Goal: Information Seeking & Learning: Check status

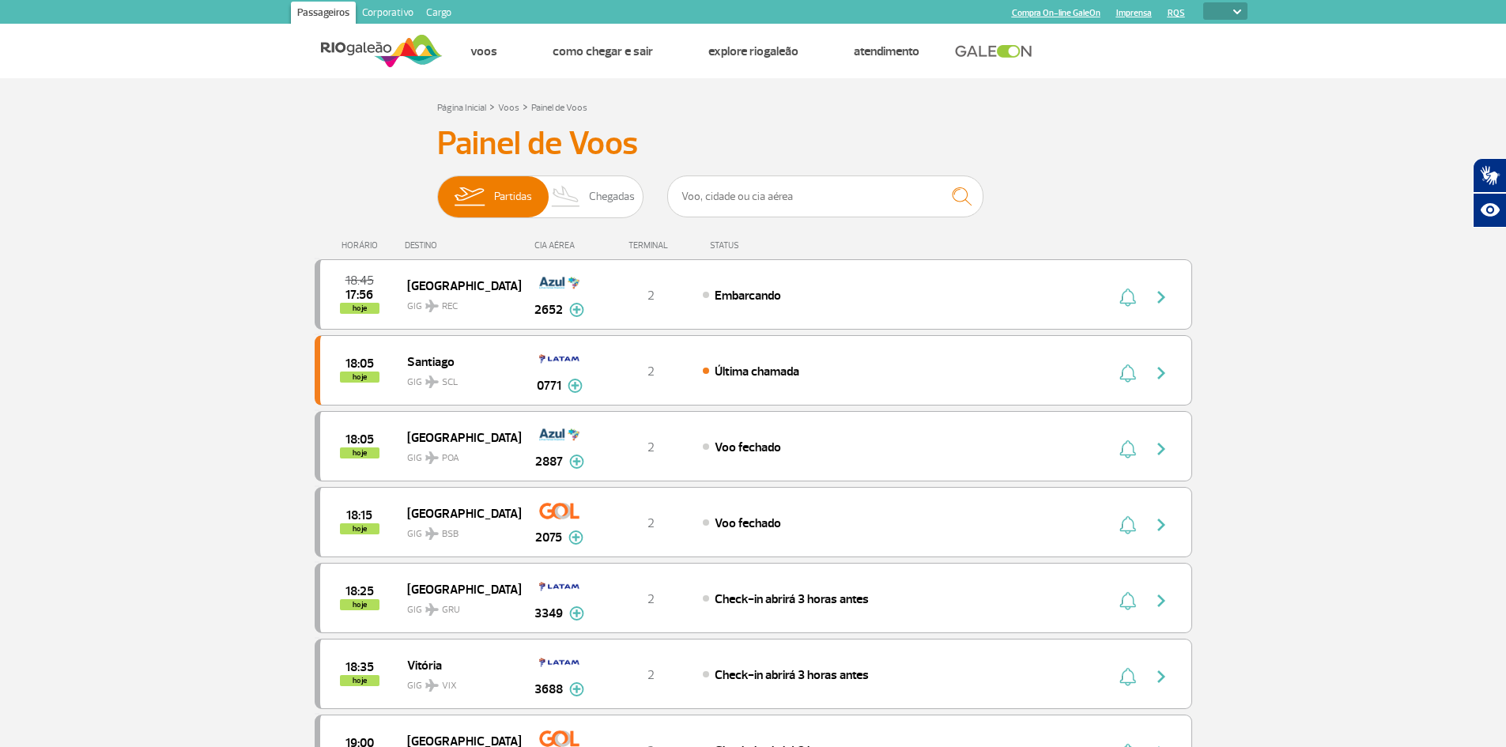
select select
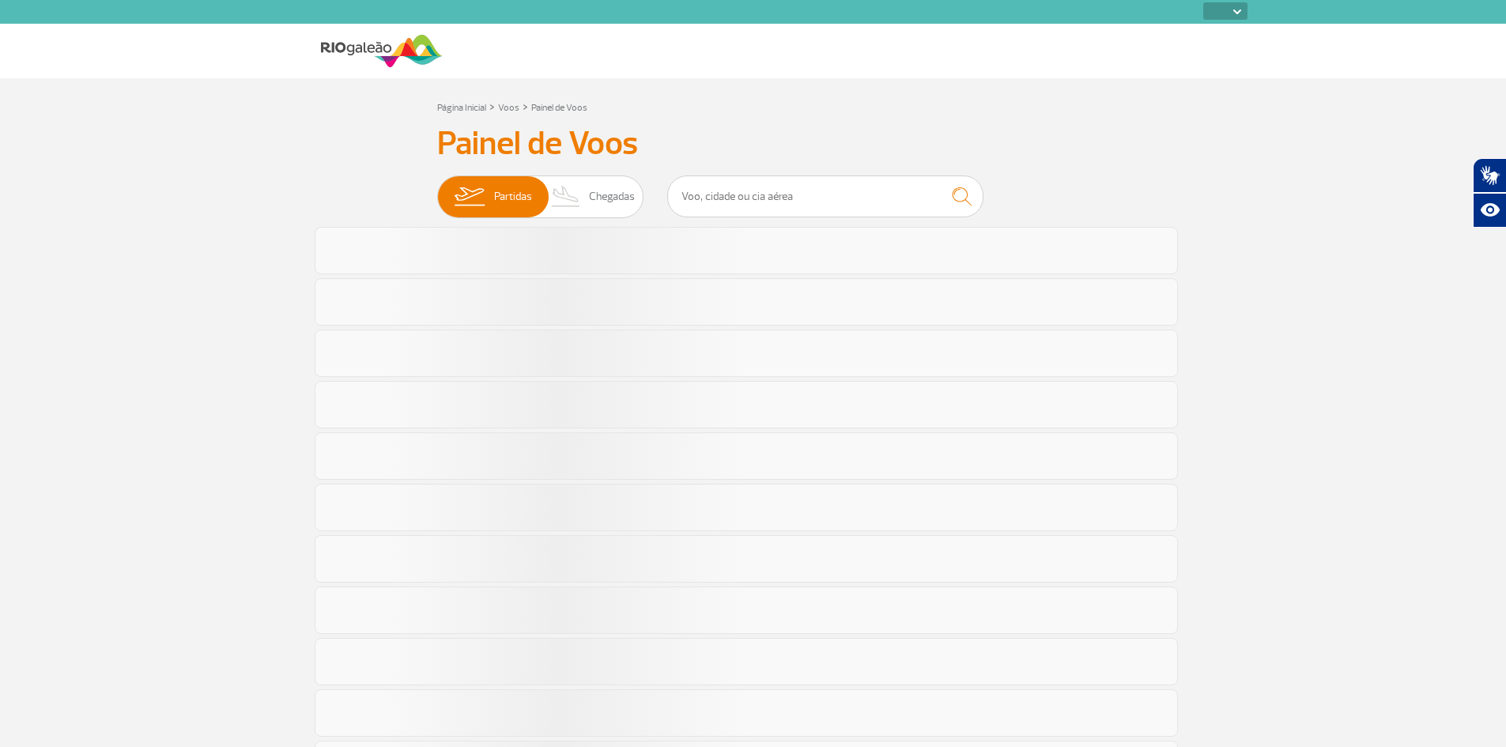
select select
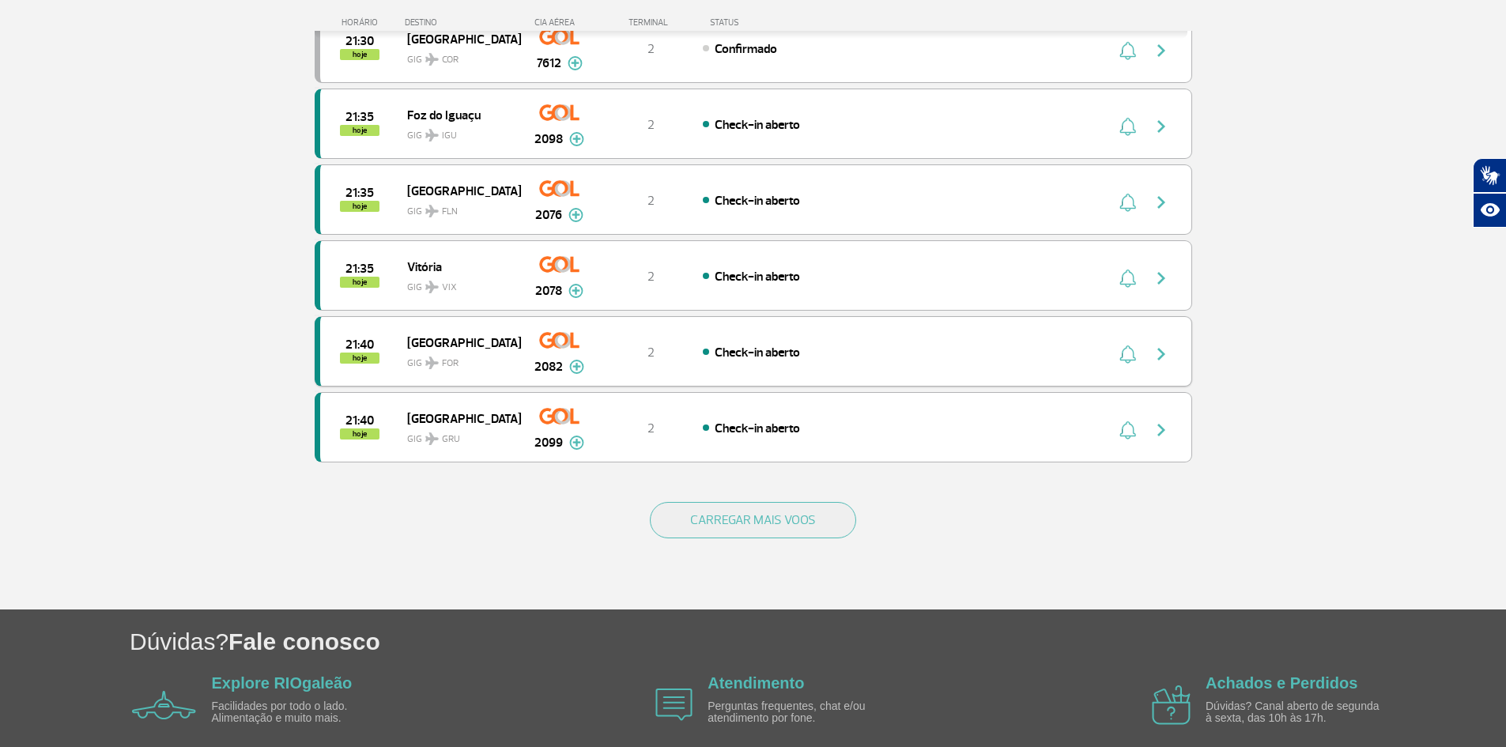
scroll to position [1344, 0]
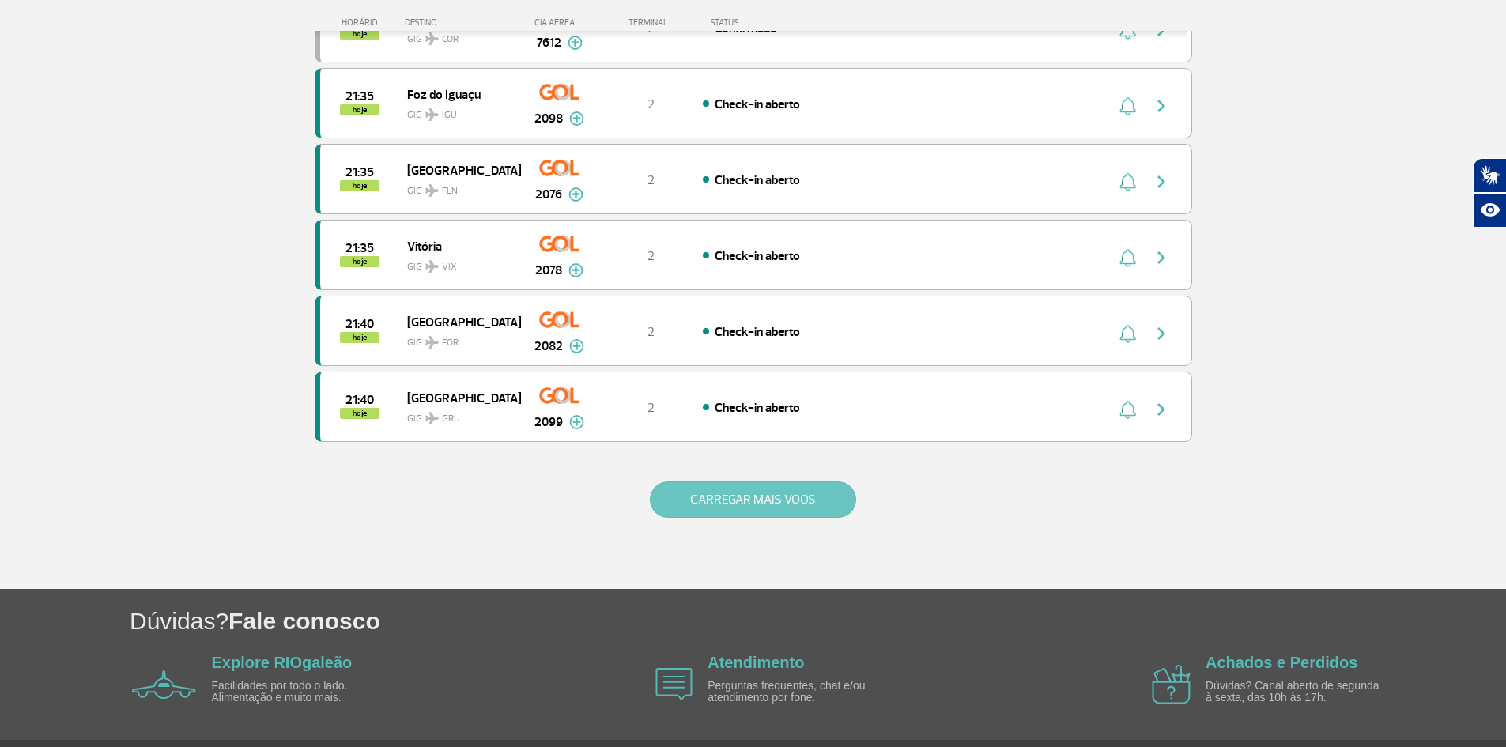
click at [777, 513] on button "CARREGAR MAIS VOOS" at bounding box center [753, 500] width 206 height 36
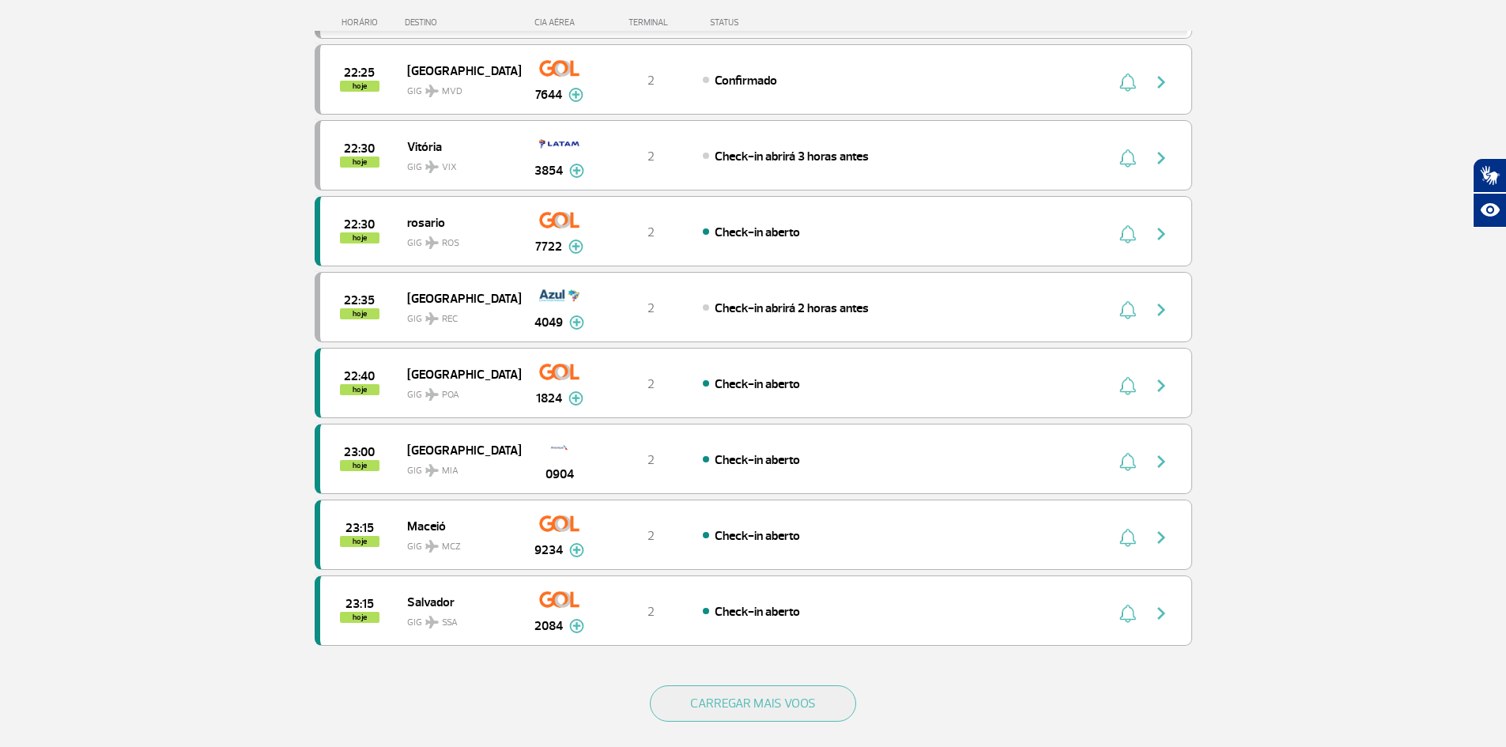
scroll to position [2847, 0]
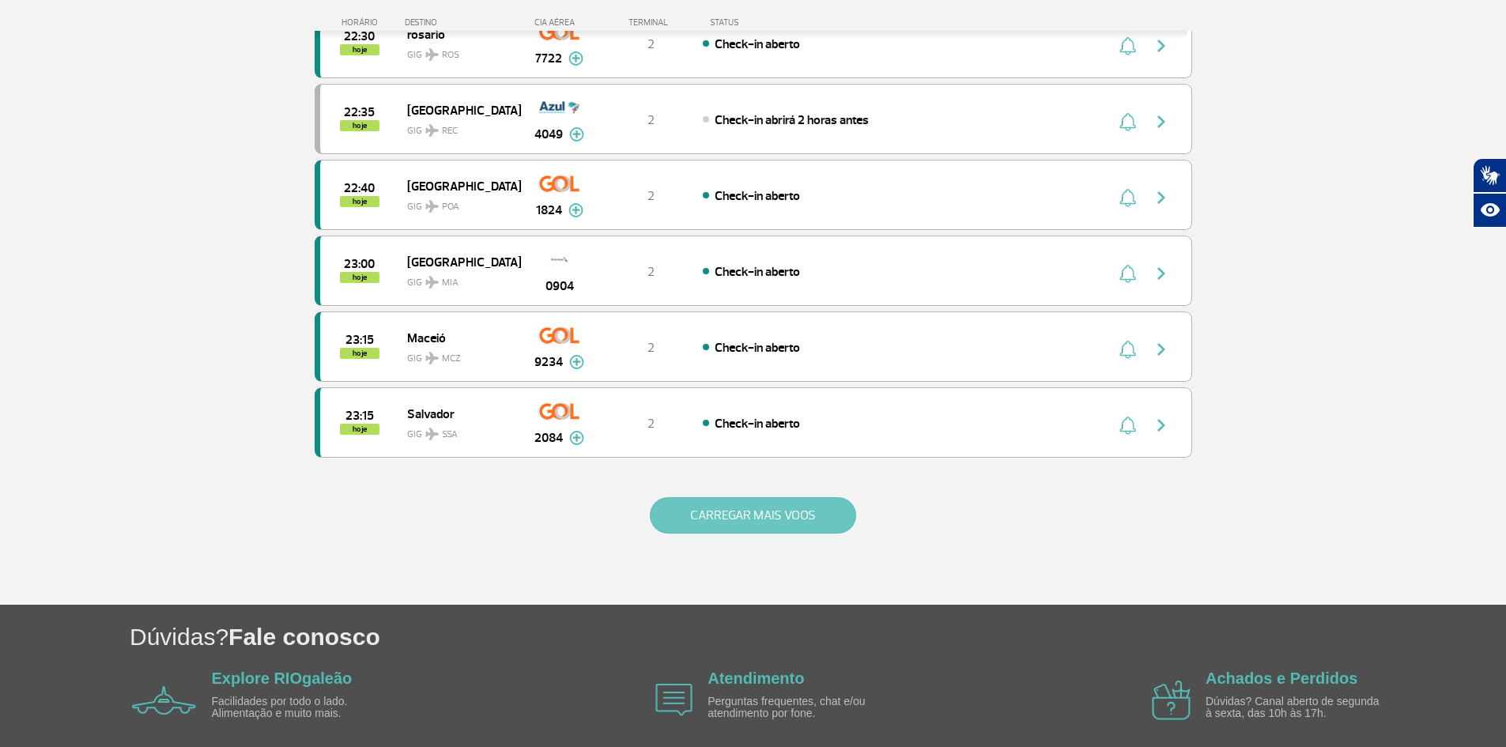
click at [782, 517] on button "CARREGAR MAIS VOOS" at bounding box center [753, 515] width 206 height 36
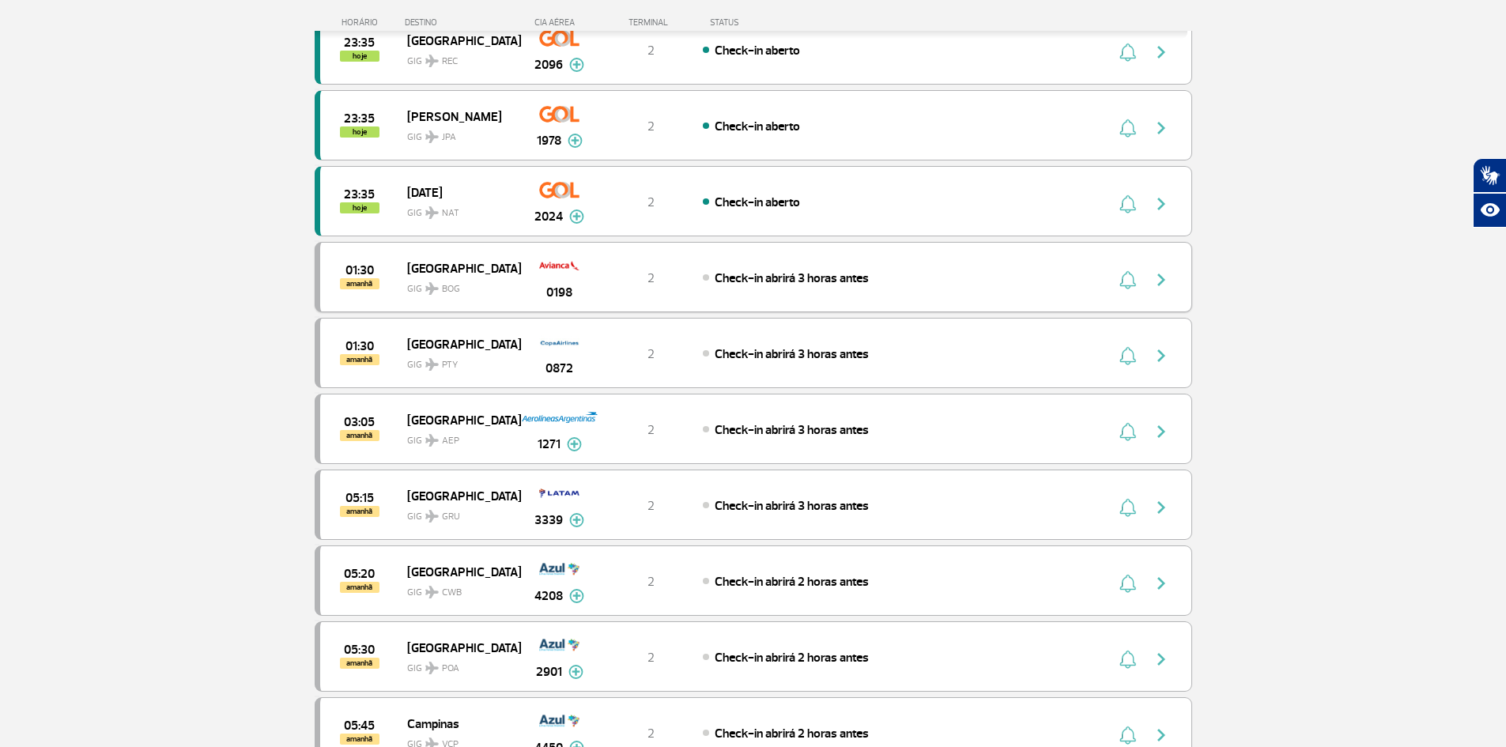
scroll to position [3321, 0]
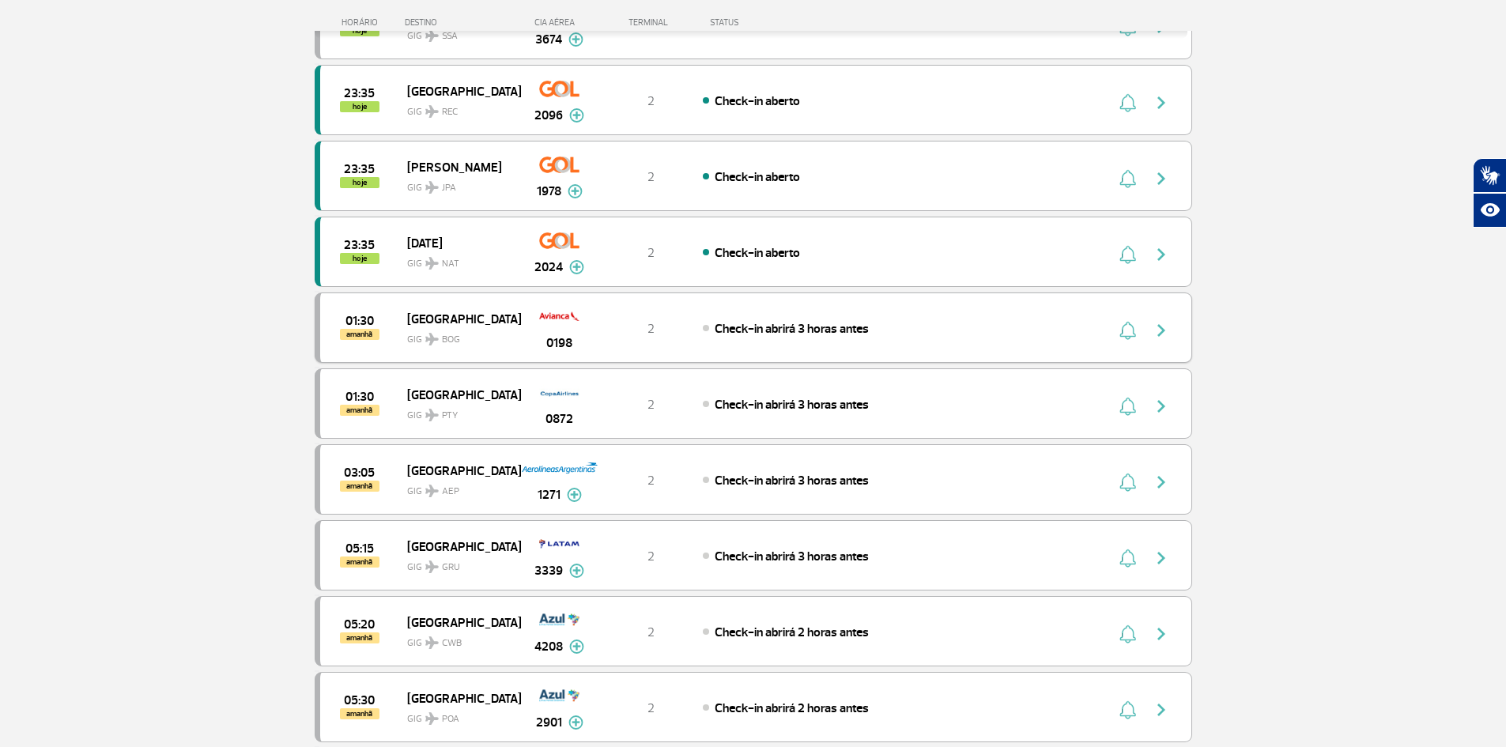
click at [1152, 346] on div "01:30 amanhã Bogotá GIG BOG 0198 2 Check-in abrirá 3 horas antes" at bounding box center [754, 328] width 878 height 70
